Goal: Download file/media

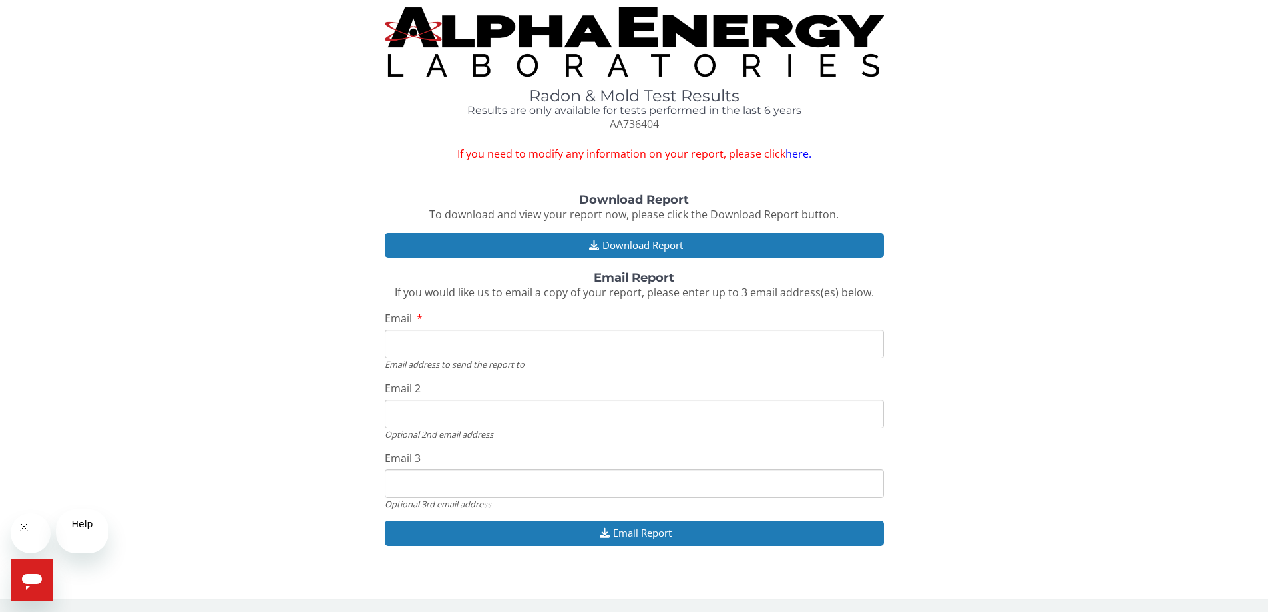
scroll to position [200, 0]
click at [437, 330] on input "Email" at bounding box center [634, 344] width 499 height 29
type input "[EMAIL_ADDRESS][DOMAIN_NAME]"
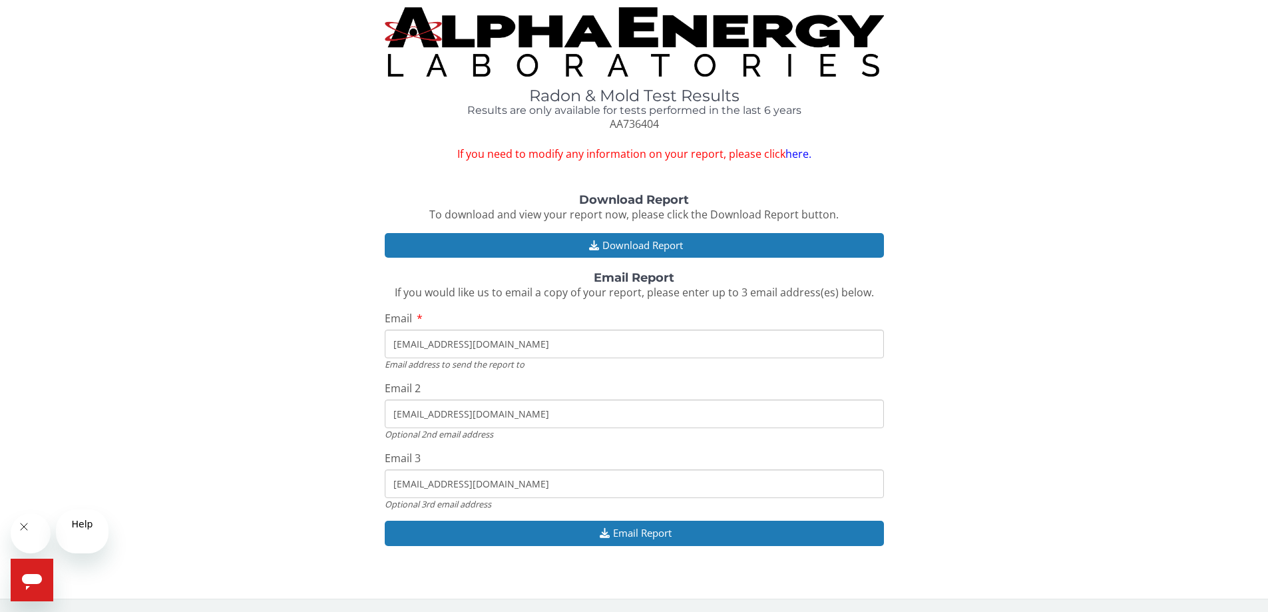
drag, startPoint x: 527, startPoint y: 394, endPoint x: 298, endPoint y: 372, distance: 230.1
click at [298, 372] on div "Download Report To download and view your report now, please click the Download…" at bounding box center [634, 377] width 1248 height 366
drag, startPoint x: 531, startPoint y: 491, endPoint x: 316, endPoint y: 471, distance: 215.4
click at [316, 471] on div "Download Report To download and view your report now, please click the Download…" at bounding box center [634, 377] width 1248 height 366
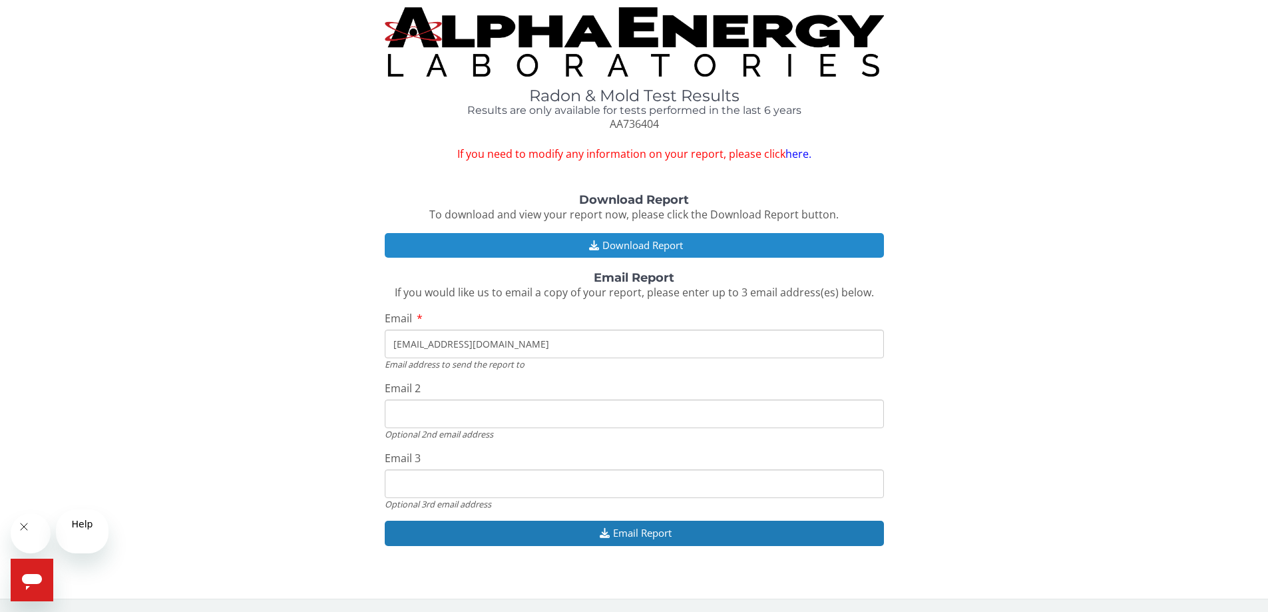
click at [728, 233] on button "Download Report" at bounding box center [634, 245] width 499 height 25
